Goal: Information Seeking & Learning: Learn about a topic

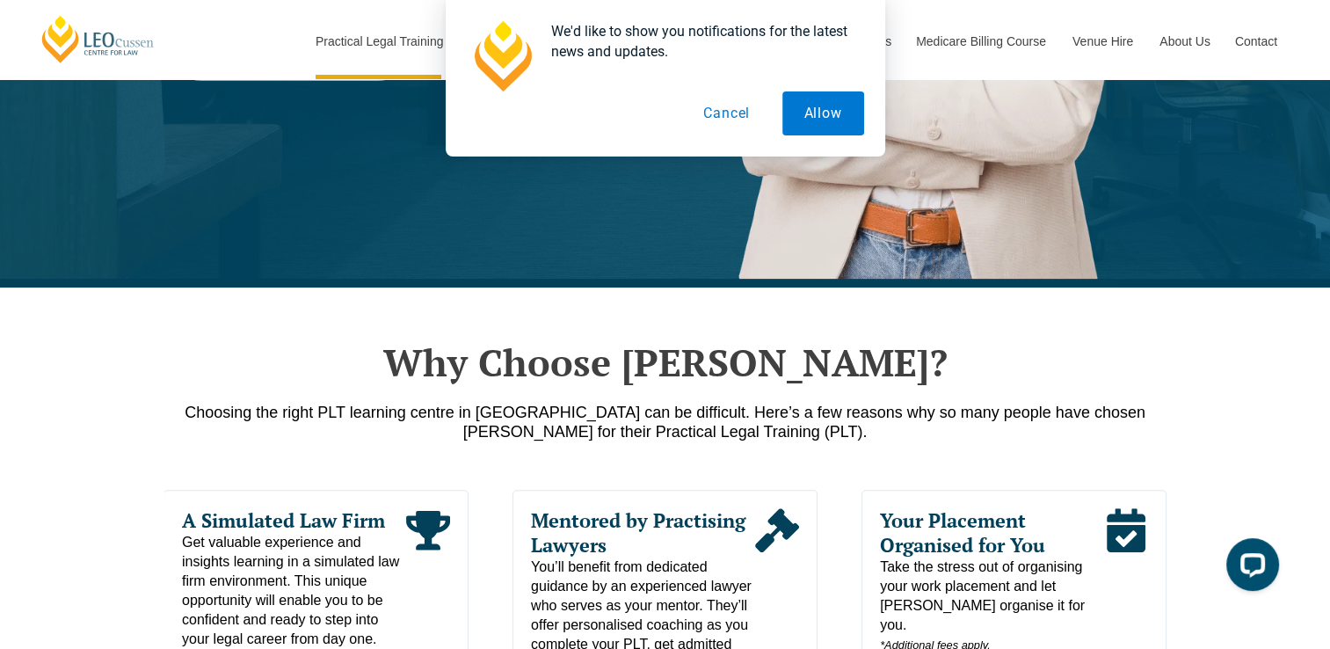
scroll to position [607, 0]
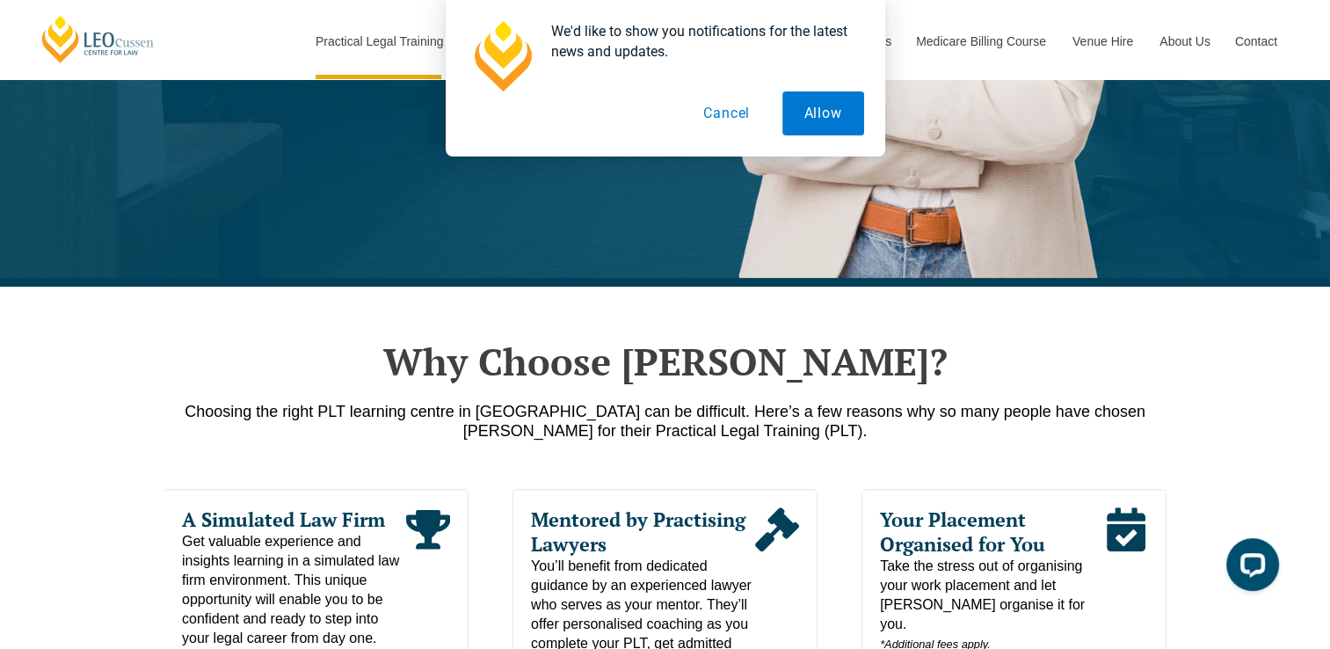
click at [742, 442] on div "Choosing the right PLT learning centre in Queensland can be difficult. Here’s a…" at bounding box center [665, 425] width 1002 height 47
click at [756, 420] on p "Choosing the right PLT learning centre in Queensland can be difficult. Here’s a…" at bounding box center [665, 421] width 1002 height 39
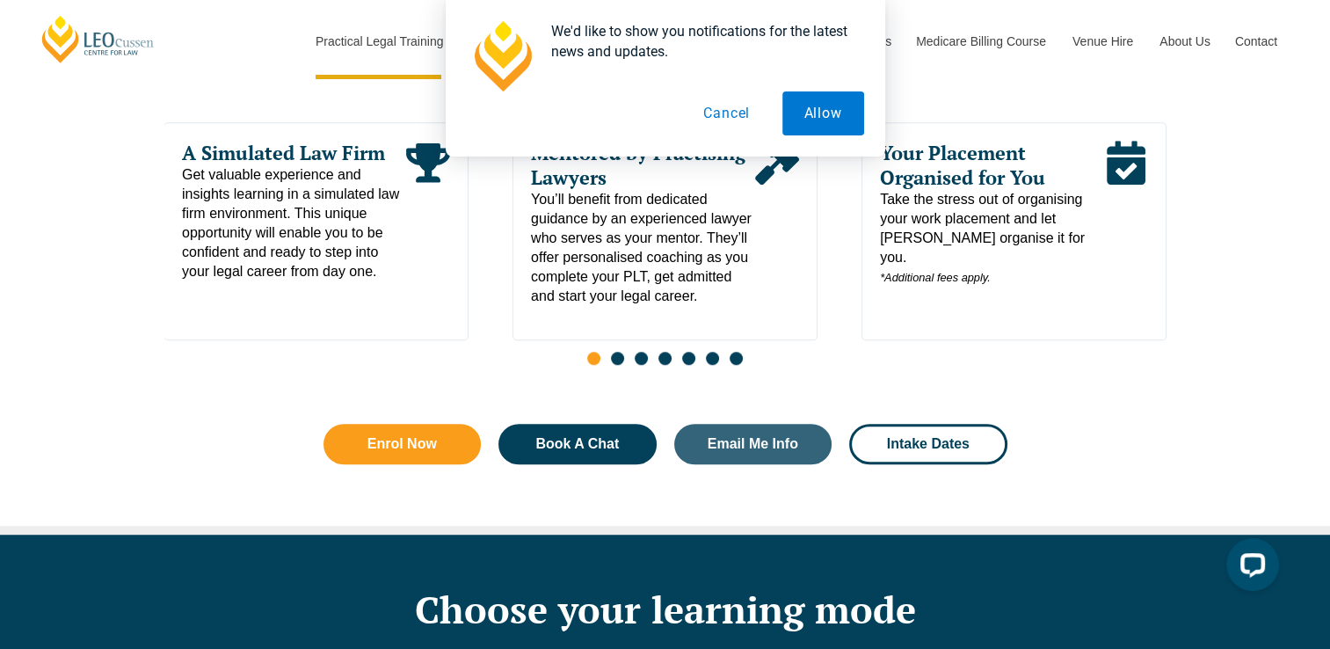
scroll to position [1118, 0]
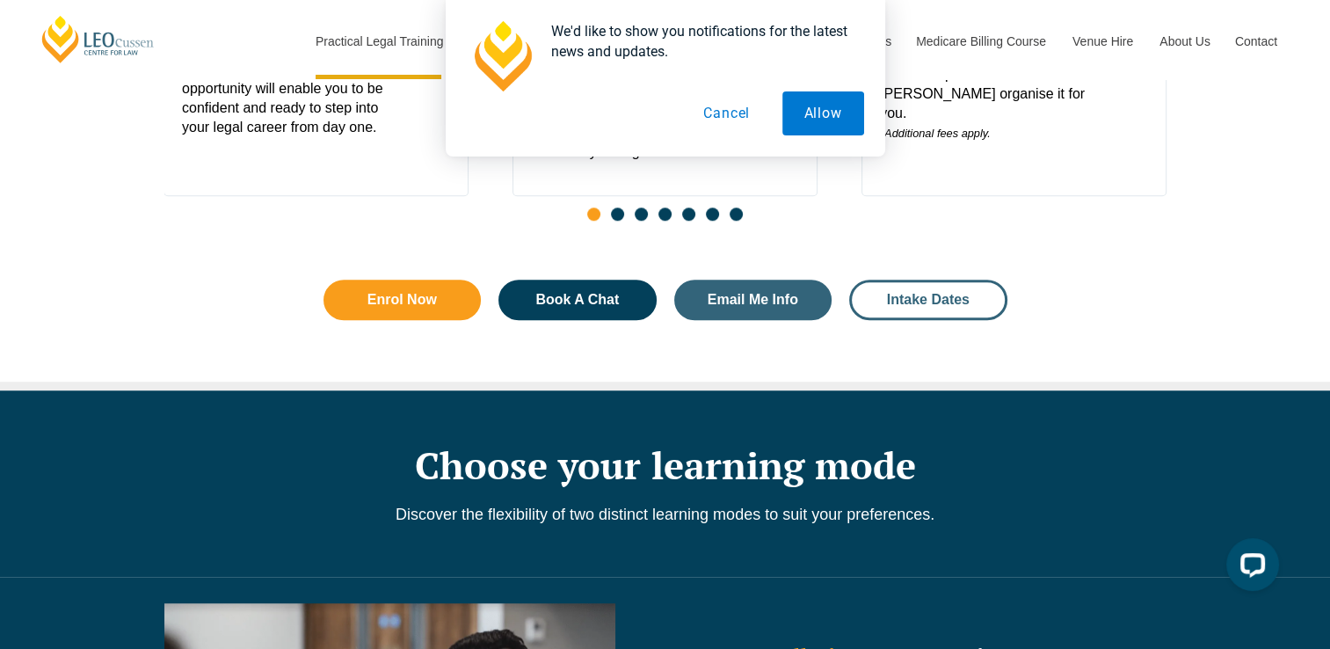
click at [917, 290] on link "Intake Dates" at bounding box center [928, 300] width 158 height 40
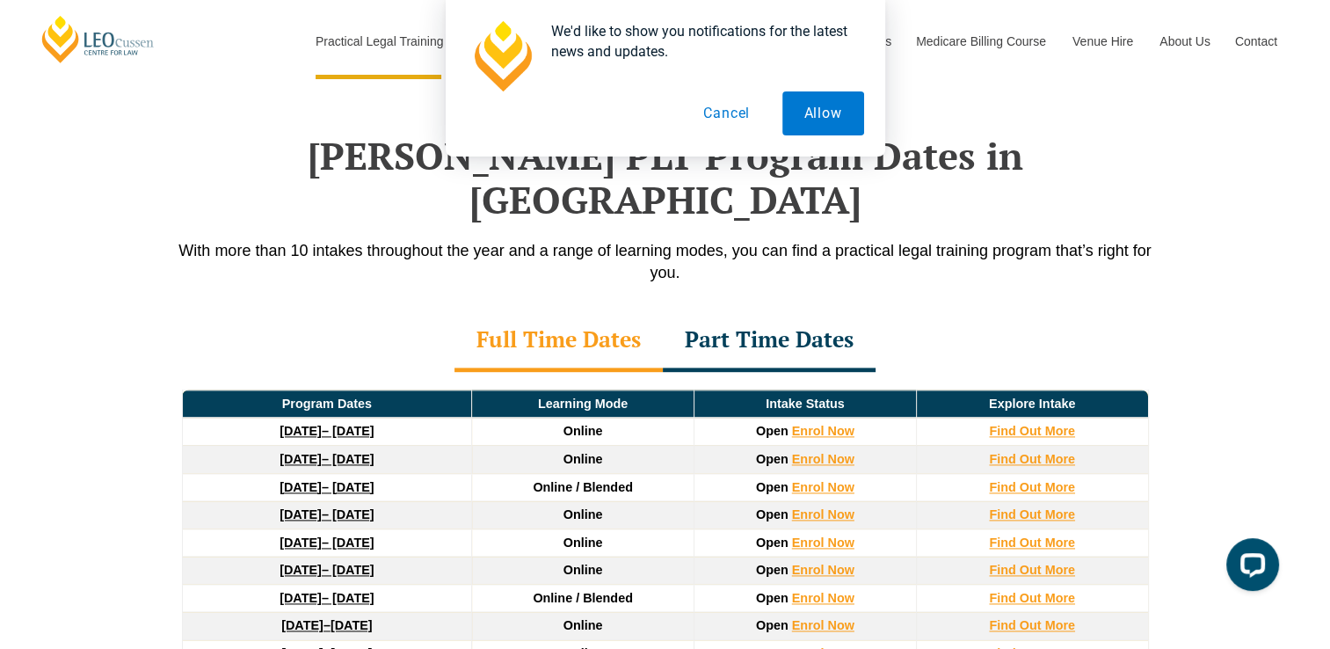
scroll to position [2291, 0]
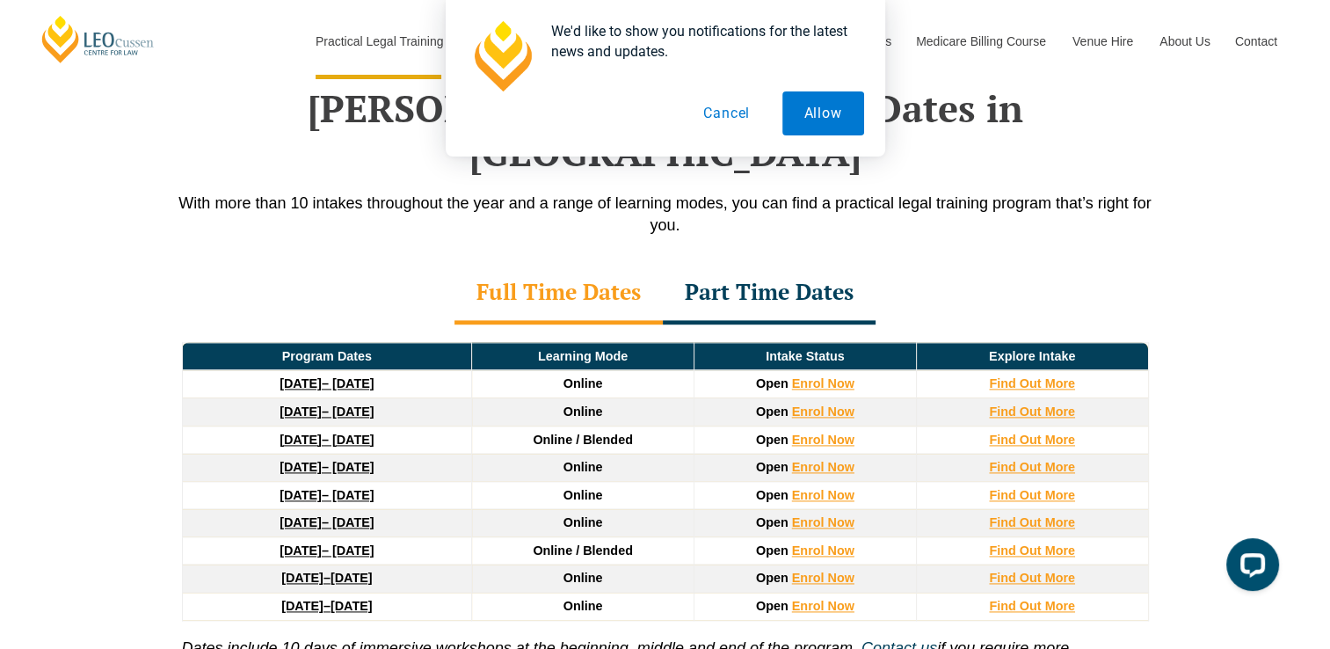
click at [816, 263] on div "Part Time Dates" at bounding box center [769, 294] width 213 height 62
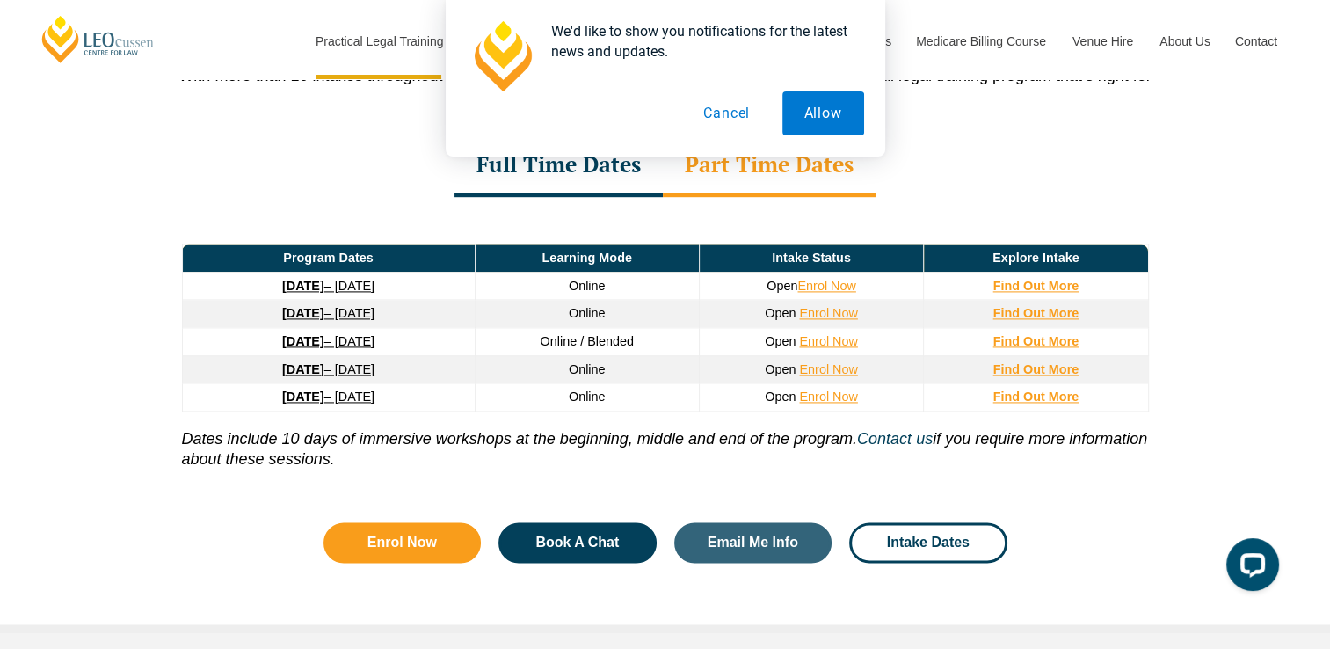
scroll to position [2417, 0]
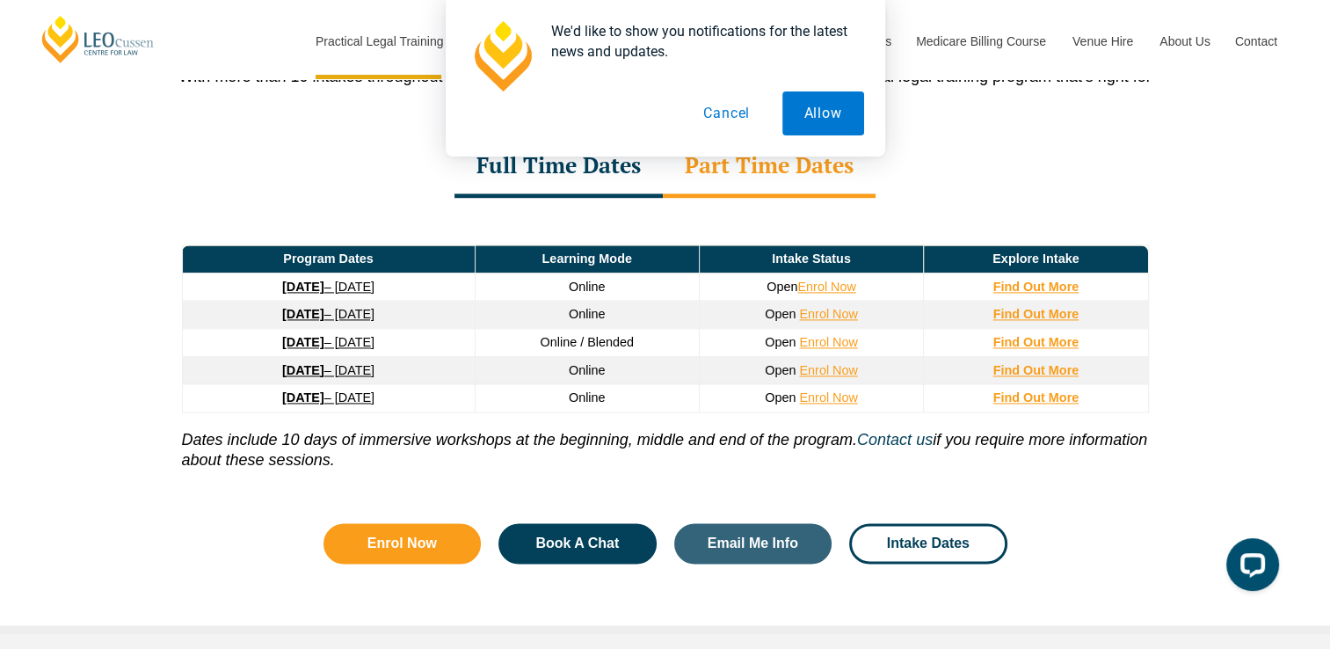
click at [759, 431] on icon "Dates include 10 days of immersive workshops at the beginning, middle and end o…" at bounding box center [517, 440] width 671 height 18
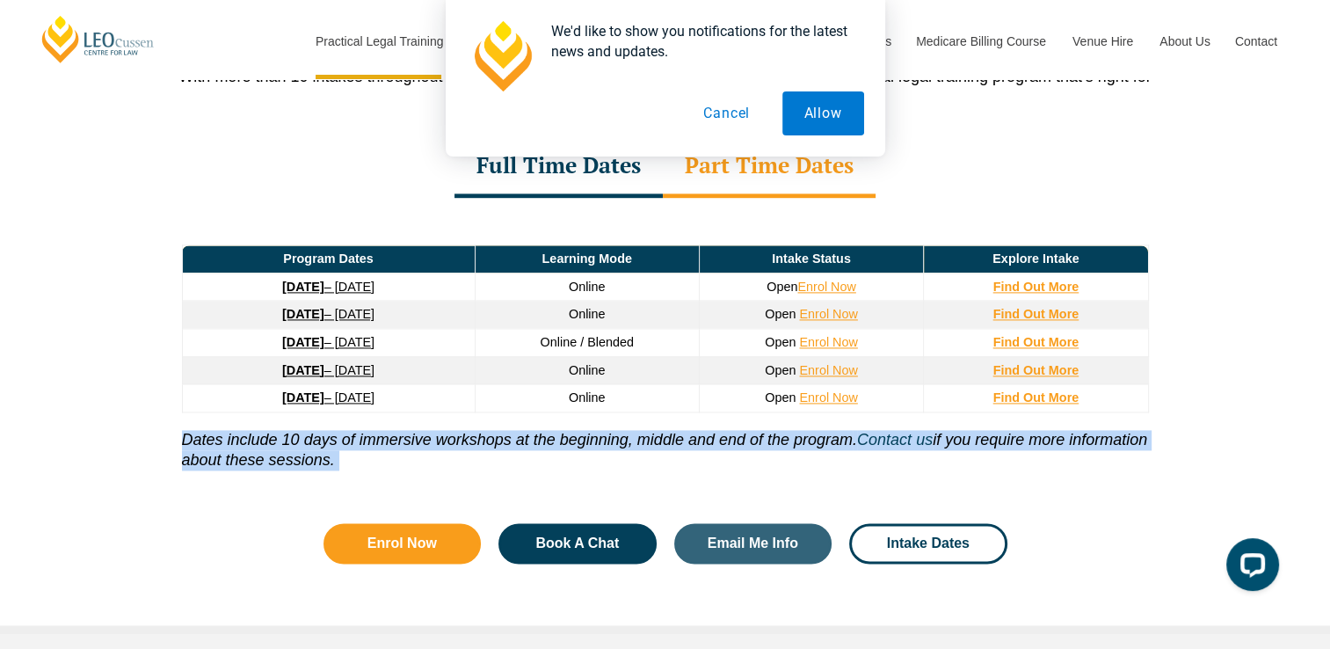
click at [759, 431] on icon "Dates include 10 days of immersive workshops at the beginning, middle and end o…" at bounding box center [517, 440] width 671 height 18
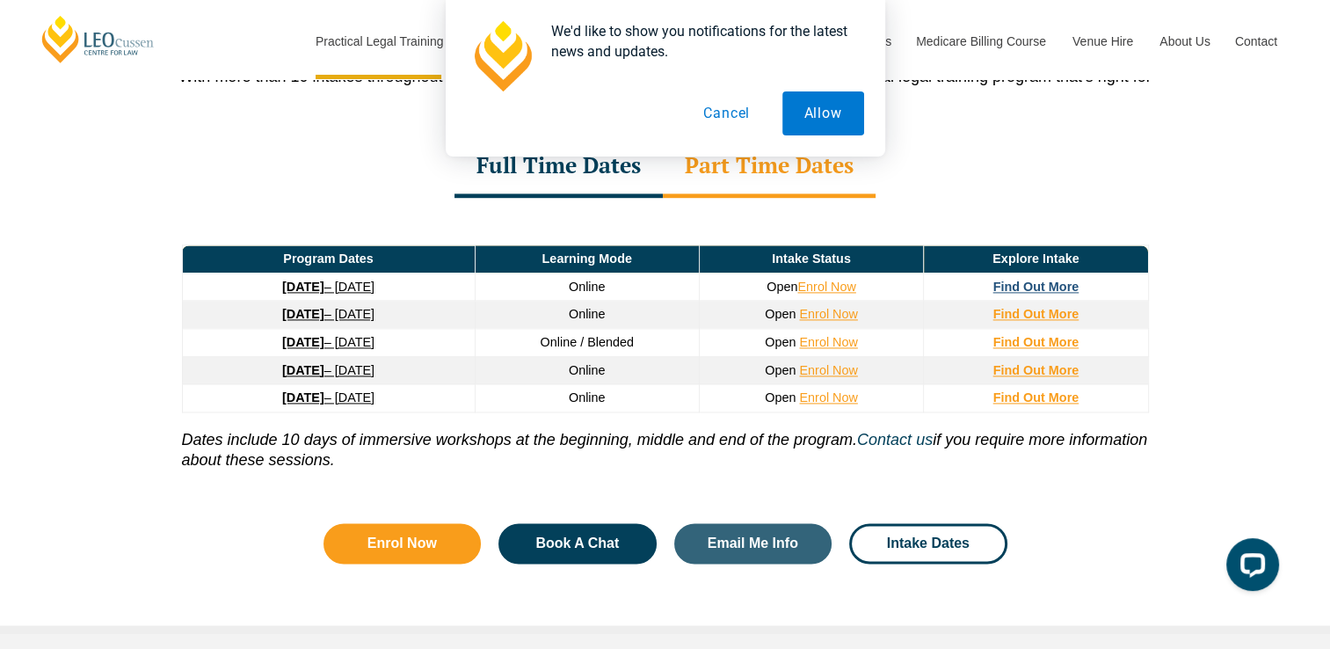
click at [1030, 280] on strong "Find Out More" at bounding box center [1036, 287] width 86 height 14
